Goal: Task Accomplishment & Management: Manage account settings

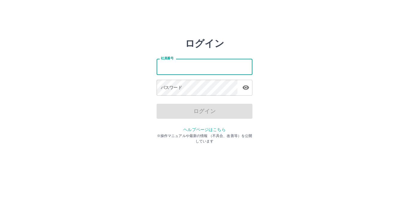
type input "*******"
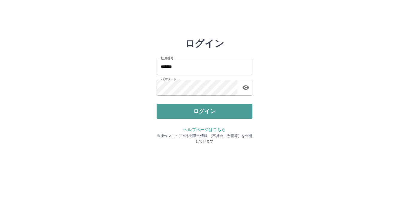
click at [192, 108] on button "ログイン" at bounding box center [204, 110] width 96 height 15
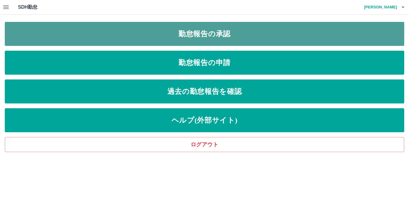
click at [242, 40] on link "勤怠報告の承認" at bounding box center [204, 34] width 399 height 24
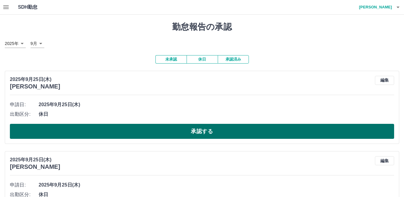
click at [192, 128] on button "承認する" at bounding box center [202, 131] width 384 height 15
click at [184, 132] on button "承認する" at bounding box center [202, 131] width 384 height 15
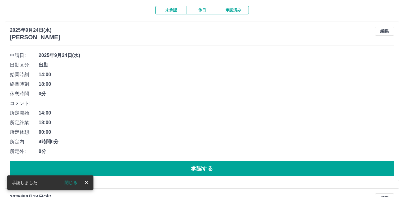
scroll to position [60, 0]
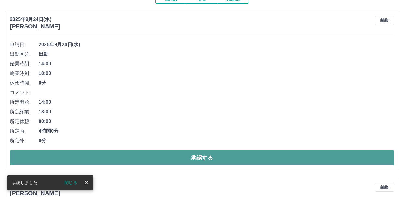
click at [159, 157] on button "承認する" at bounding box center [202, 157] width 384 height 15
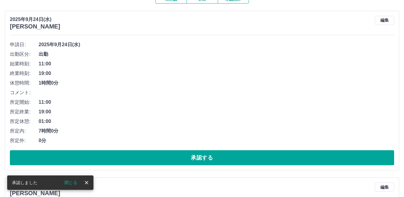
click at [155, 156] on button "承認する" at bounding box center [202, 157] width 384 height 15
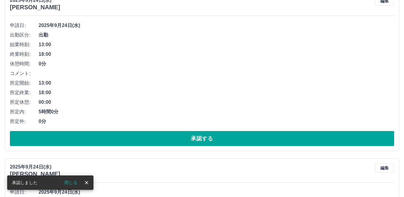
scroll to position [90, 0]
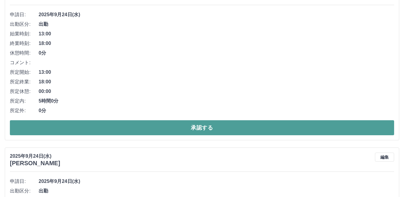
click at [156, 129] on button "承認する" at bounding box center [202, 127] width 384 height 15
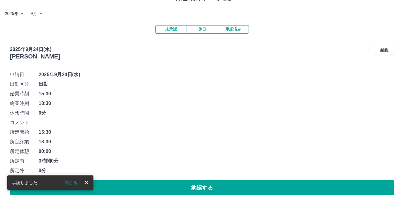
scroll to position [60, 0]
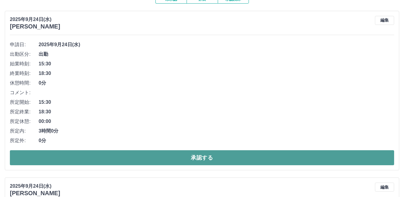
click at [139, 157] on button "承認する" at bounding box center [202, 157] width 384 height 15
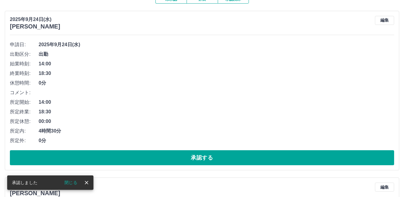
scroll to position [90, 0]
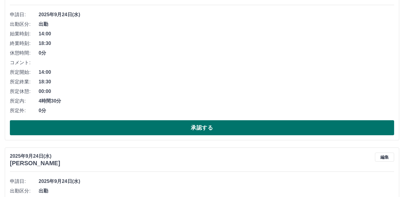
click at [162, 124] on button "承認する" at bounding box center [202, 127] width 384 height 15
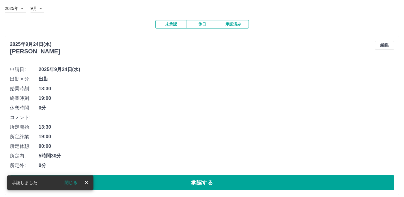
scroll to position [41, 0]
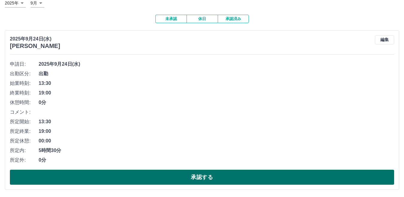
click at [170, 177] on button "承認する" at bounding box center [202, 176] width 384 height 15
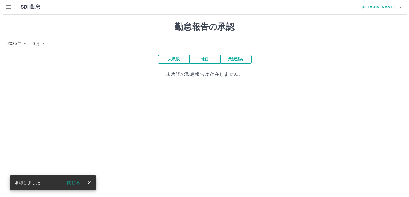
scroll to position [0, 0]
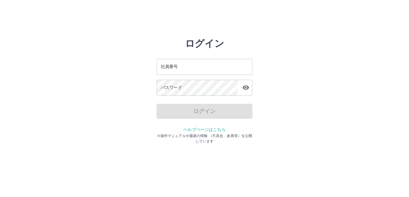
click at [187, 65] on input "社員番号" at bounding box center [204, 67] width 96 height 16
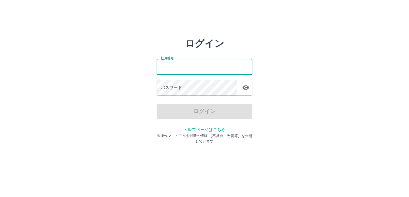
type input "*******"
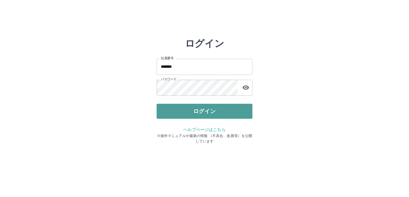
click at [191, 110] on button "ログイン" at bounding box center [204, 110] width 96 height 15
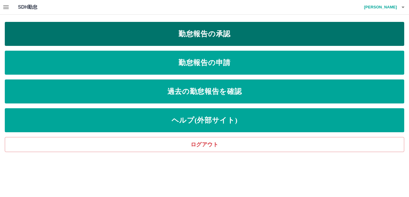
click at [217, 31] on link "勤怠報告の承認" at bounding box center [204, 34] width 399 height 24
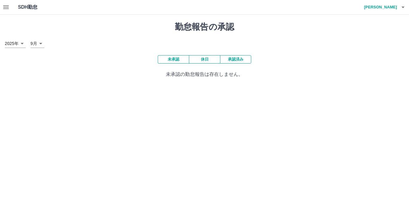
click at [240, 61] on button "承認済み" at bounding box center [235, 59] width 31 height 8
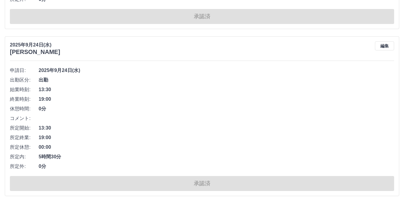
scroll to position [1107, 0]
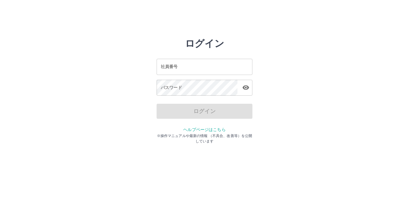
click at [194, 67] on input "社員番号" at bounding box center [204, 67] width 96 height 16
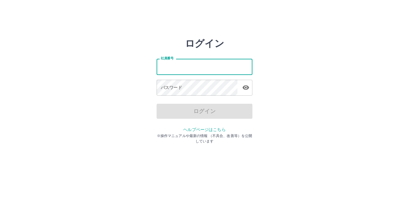
type input "*******"
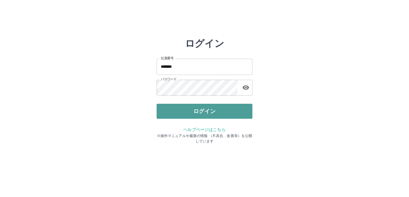
click at [184, 110] on button "ログイン" at bounding box center [204, 110] width 96 height 15
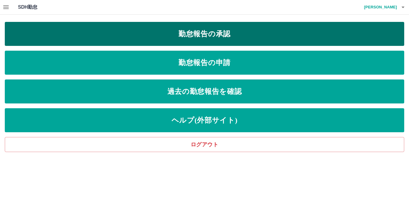
click at [258, 29] on link "勤怠報告の承認" at bounding box center [204, 34] width 399 height 24
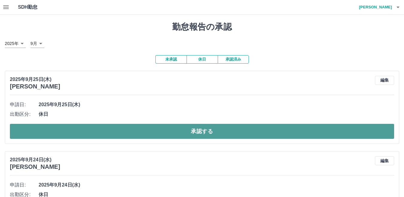
click at [109, 130] on button "承認する" at bounding box center [202, 131] width 384 height 15
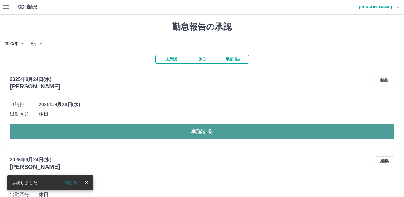
click at [111, 131] on button "承認する" at bounding box center [202, 131] width 384 height 15
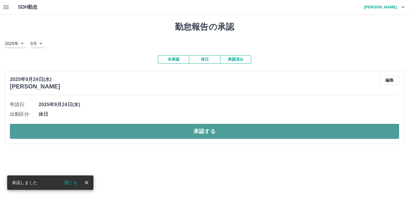
click at [102, 132] on button "承認する" at bounding box center [204, 131] width 389 height 15
